Goal: Navigation & Orientation: Find specific page/section

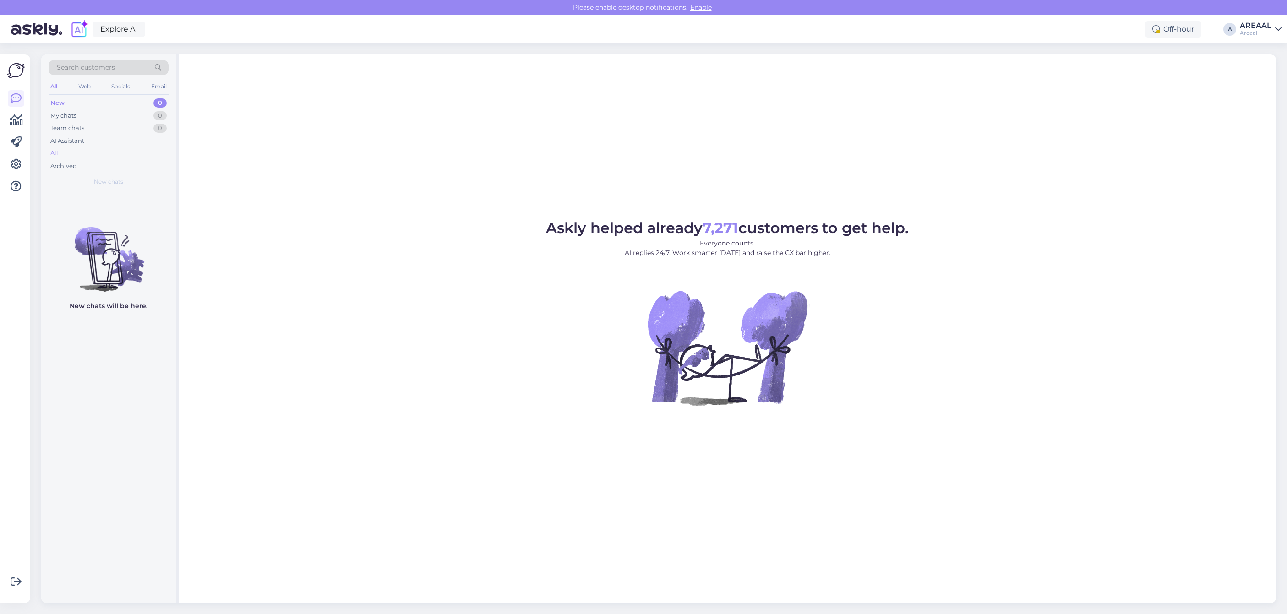
click at [99, 159] on div "All" at bounding box center [109, 153] width 120 height 13
click at [77, 161] on div "Archived" at bounding box center [109, 166] width 120 height 13
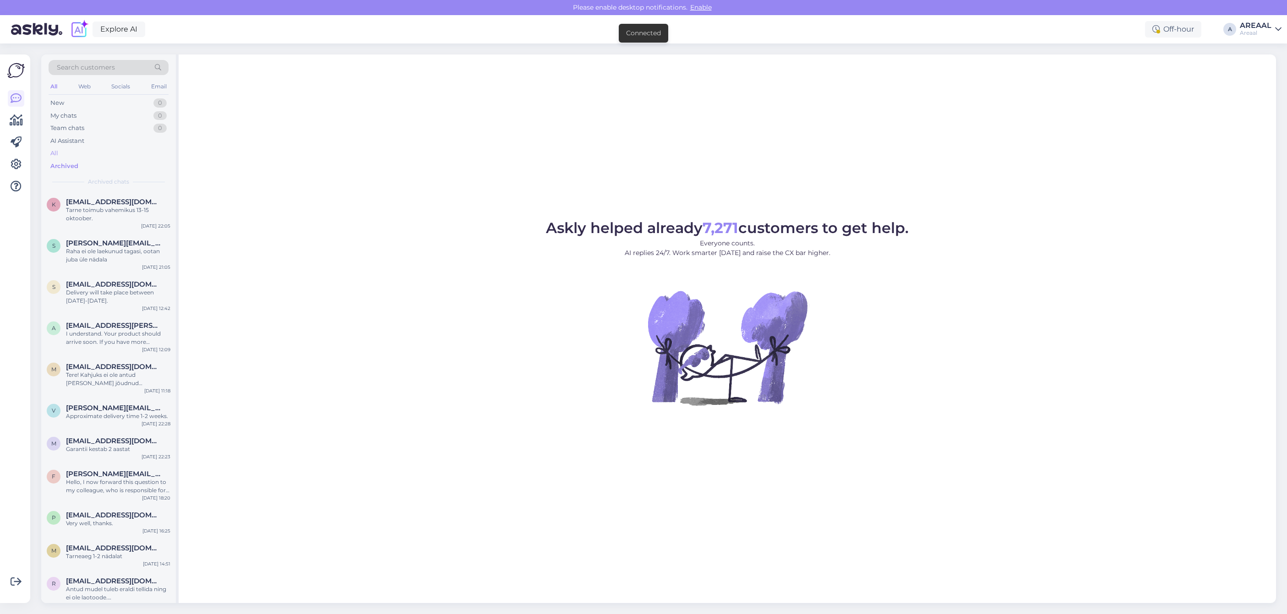
click at [77, 152] on div "All" at bounding box center [109, 153] width 120 height 13
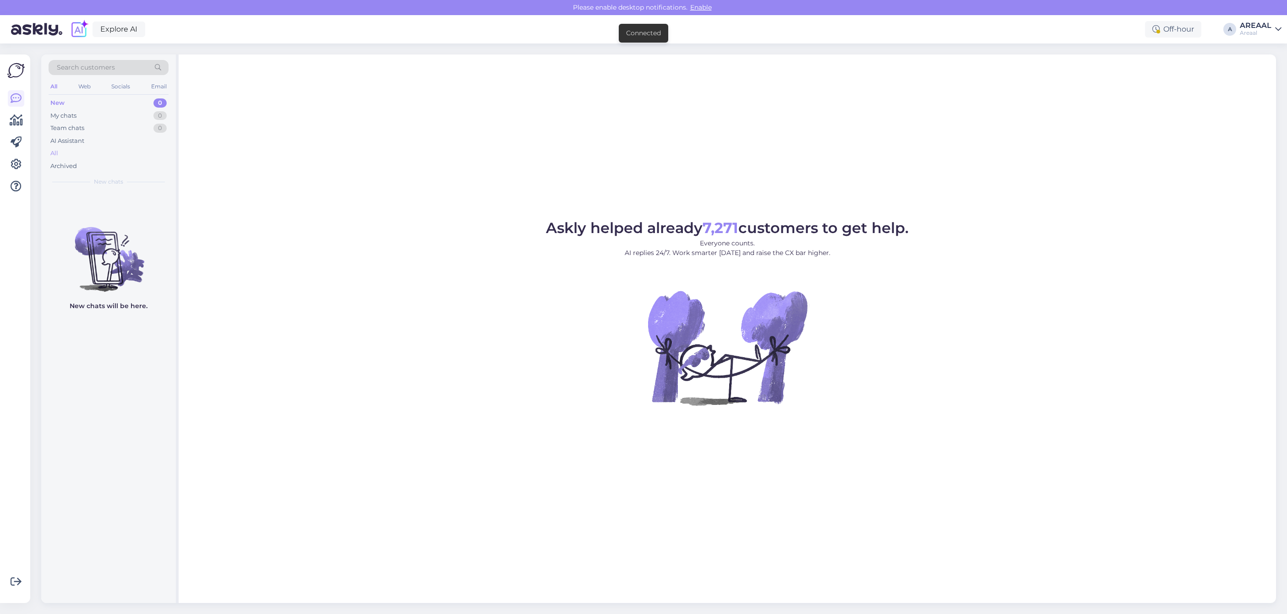
click at [70, 159] on div "All" at bounding box center [109, 153] width 120 height 13
click at [74, 153] on div "All" at bounding box center [109, 153] width 120 height 13
click at [115, 156] on div "All" at bounding box center [109, 153] width 120 height 13
click at [172, 151] on div "Search customers All Web Socials Email New 0 My chats 0 Team chats 0 AI Assista…" at bounding box center [108, 123] width 135 height 137
click at [163, 151] on div "All" at bounding box center [109, 153] width 120 height 13
